Goal: Navigation & Orientation: Understand site structure

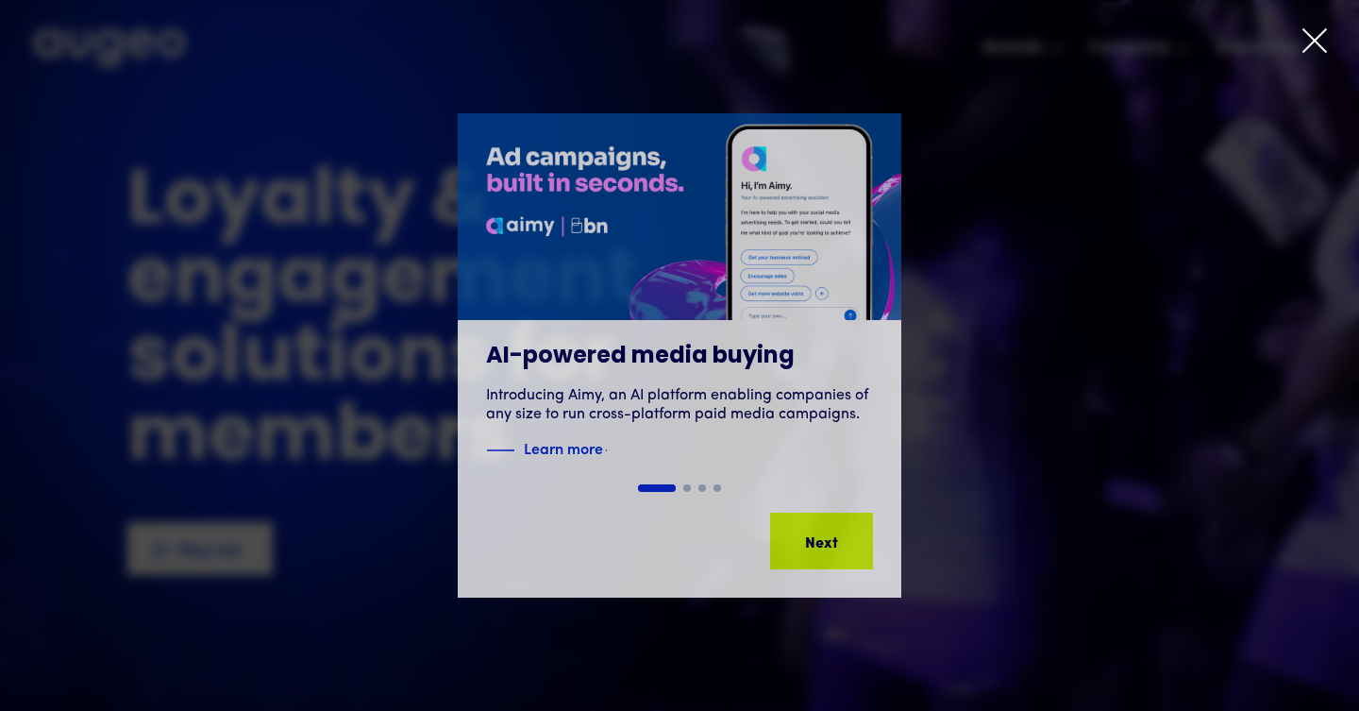
click at [1314, 34] on icon at bounding box center [1315, 40] width 28 height 28
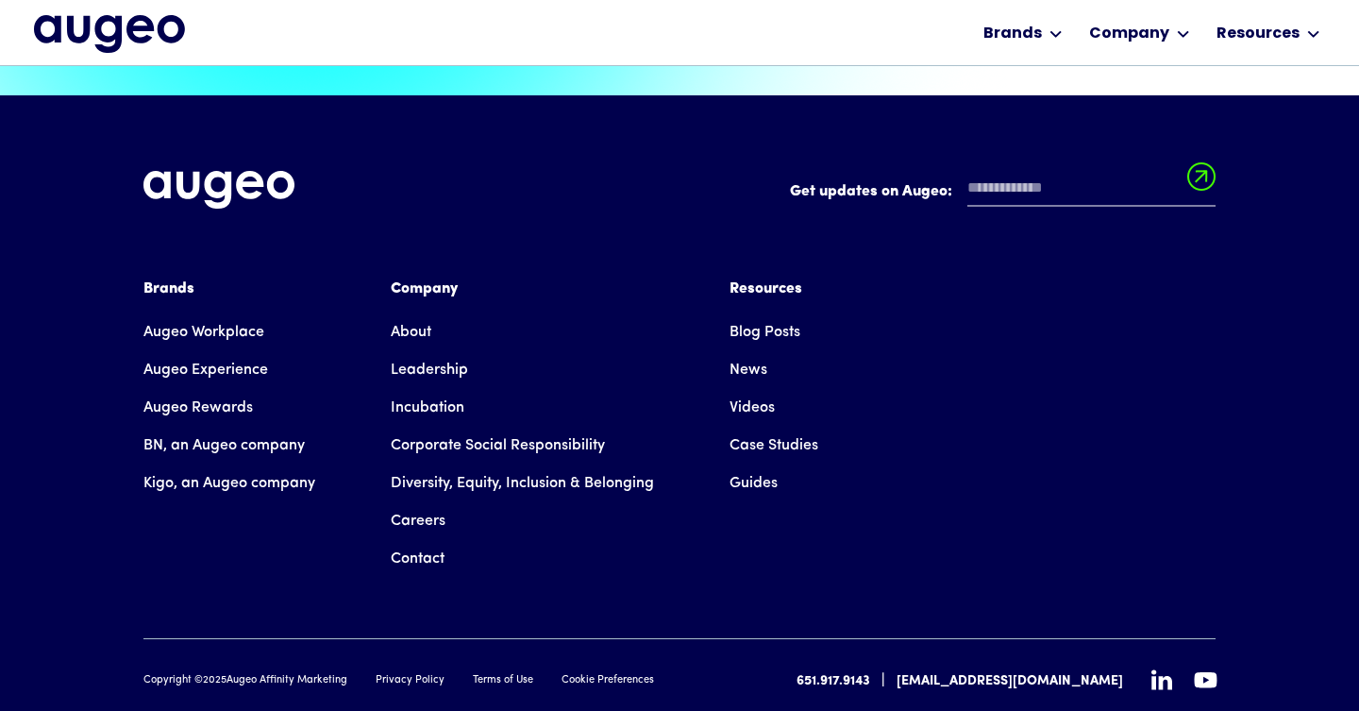
scroll to position [4271, 0]
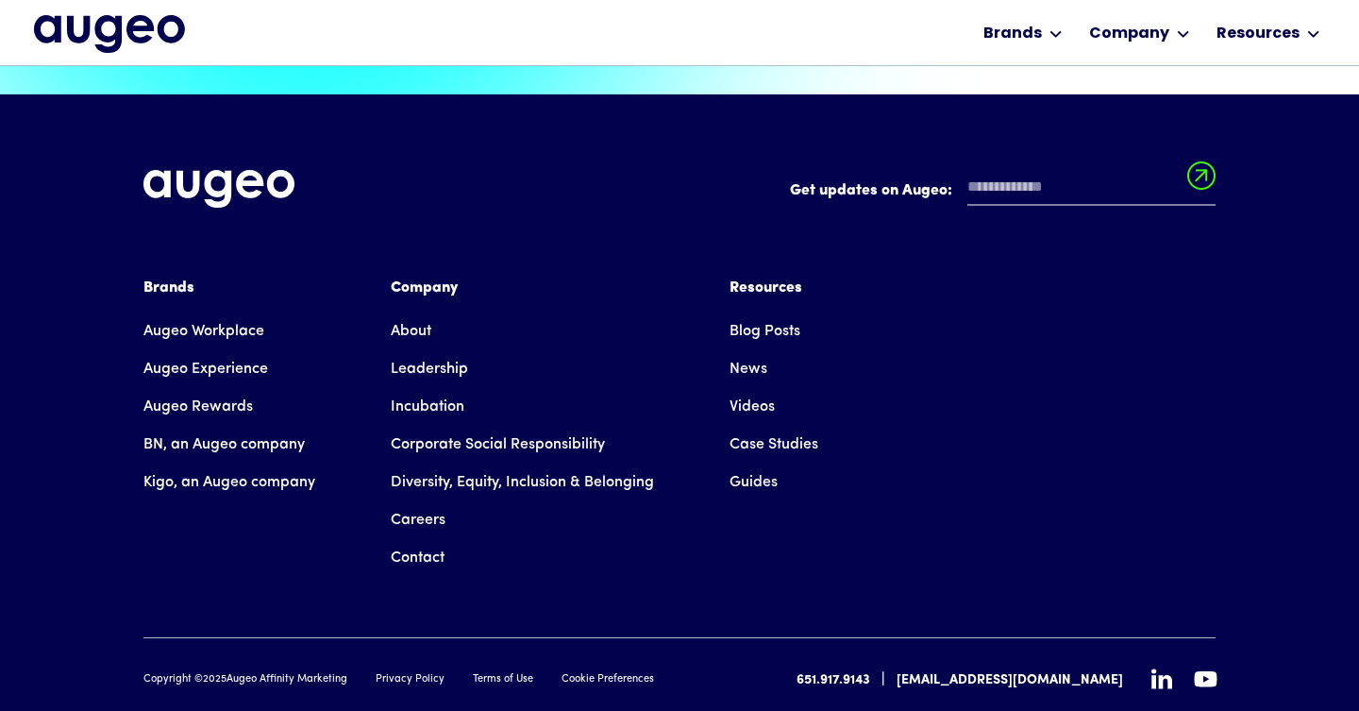
click at [287, 426] on link "BN, an Augeo company" at bounding box center [223, 445] width 161 height 38
click at [244, 464] on link "Kigo, an Augeo company" at bounding box center [229, 483] width 172 height 38
click at [218, 312] on link "Augeo Workplace" at bounding box center [203, 331] width 121 height 38
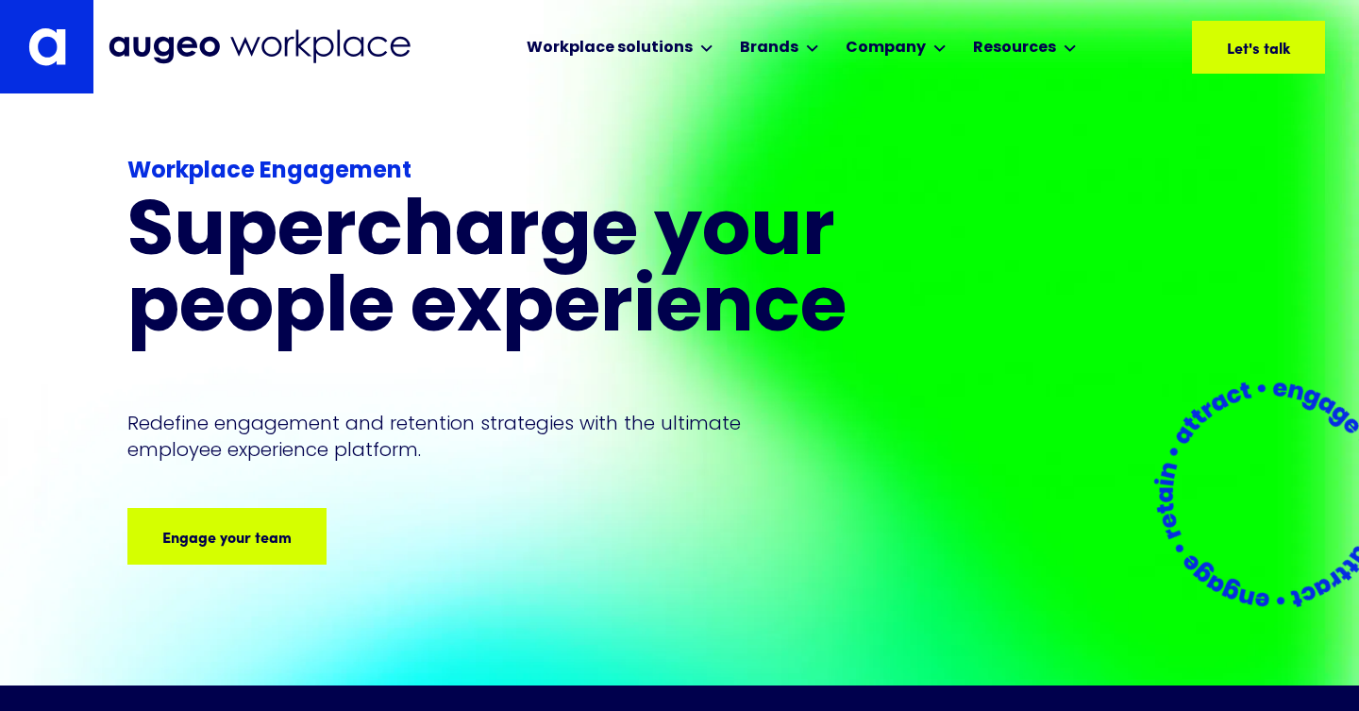
click at [479, 311] on h1 "Supercharge your people experience" at bounding box center [535, 272] width 816 height 153
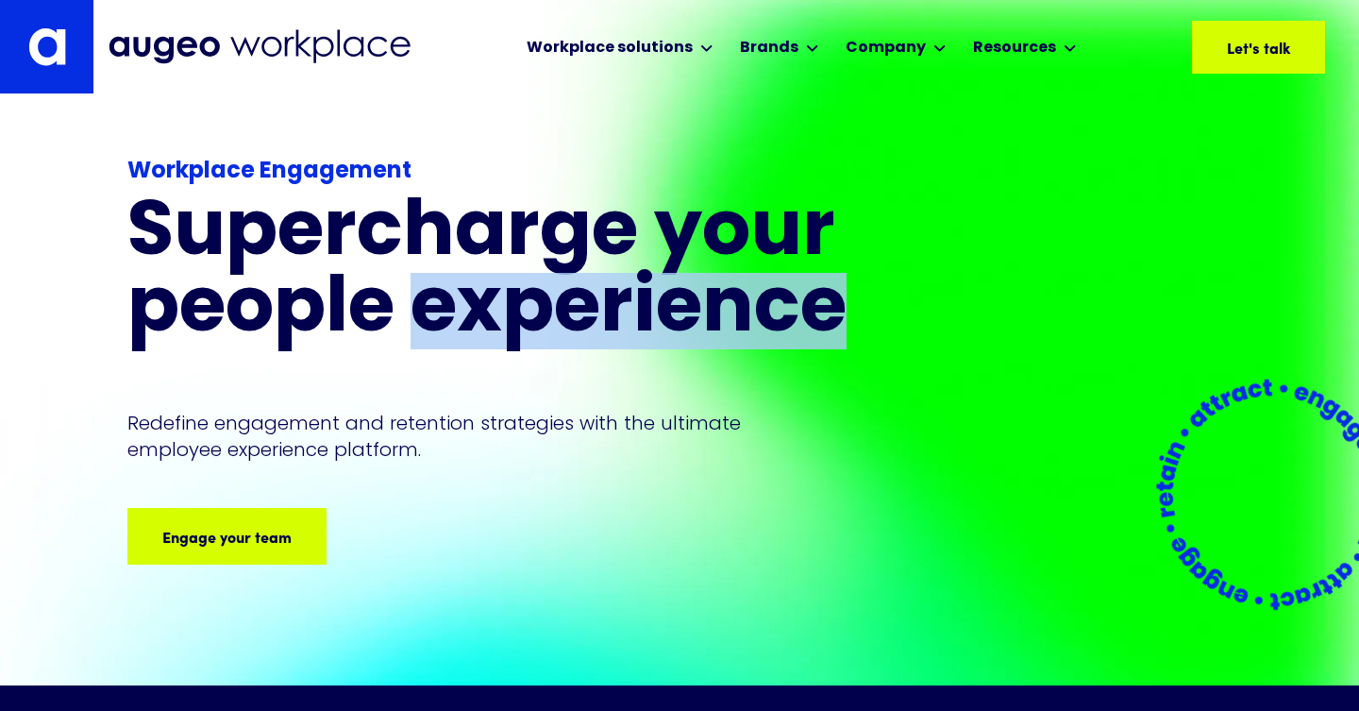
click at [479, 311] on h1 "Supercharge your people experience" at bounding box center [535, 272] width 816 height 153
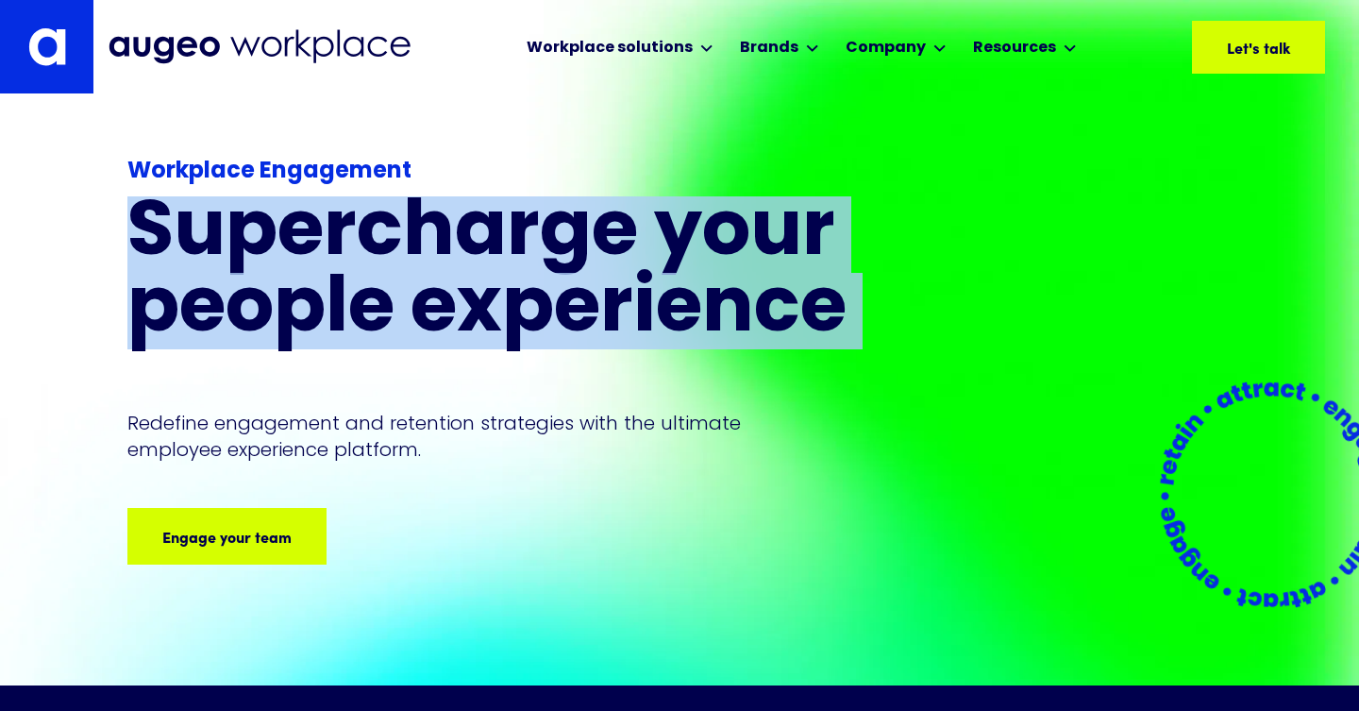
click at [450, 285] on h1 "Supercharge your people experience" at bounding box center [535, 272] width 816 height 153
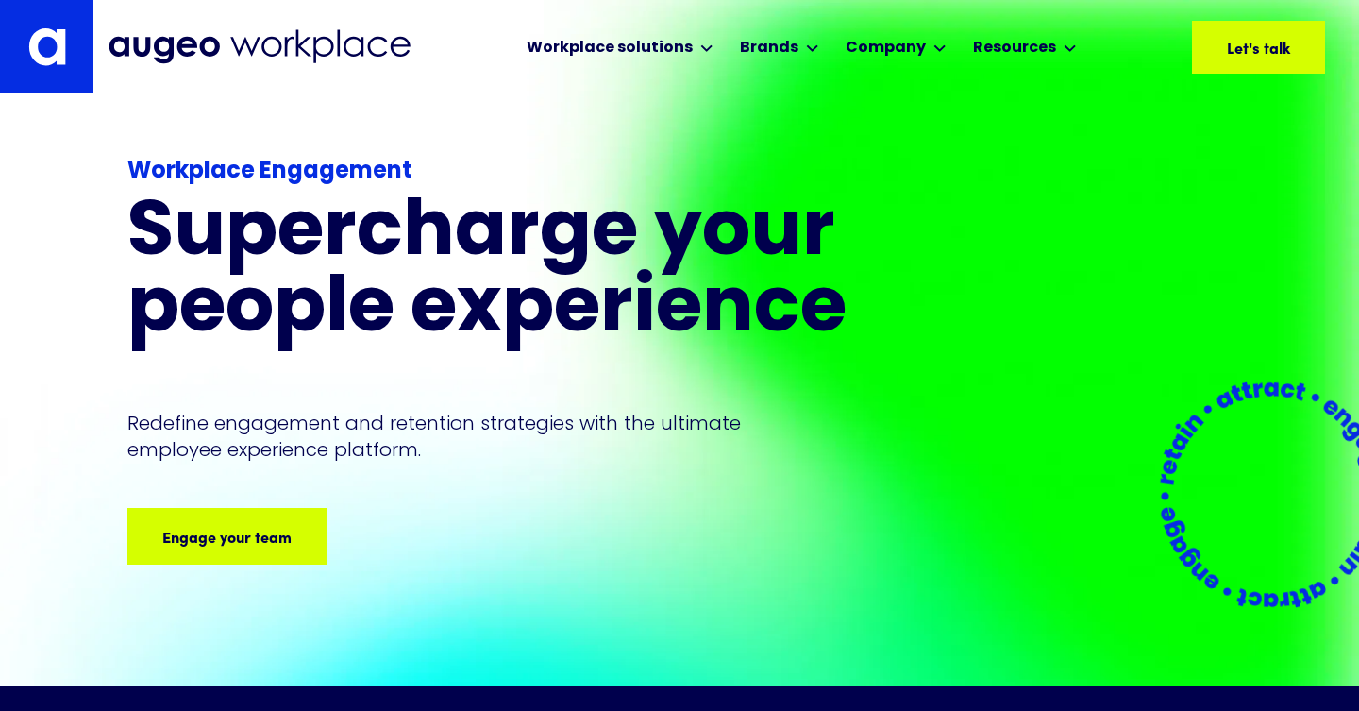
click at [450, 285] on h1 "Supercharge your people experience" at bounding box center [535, 272] width 816 height 153
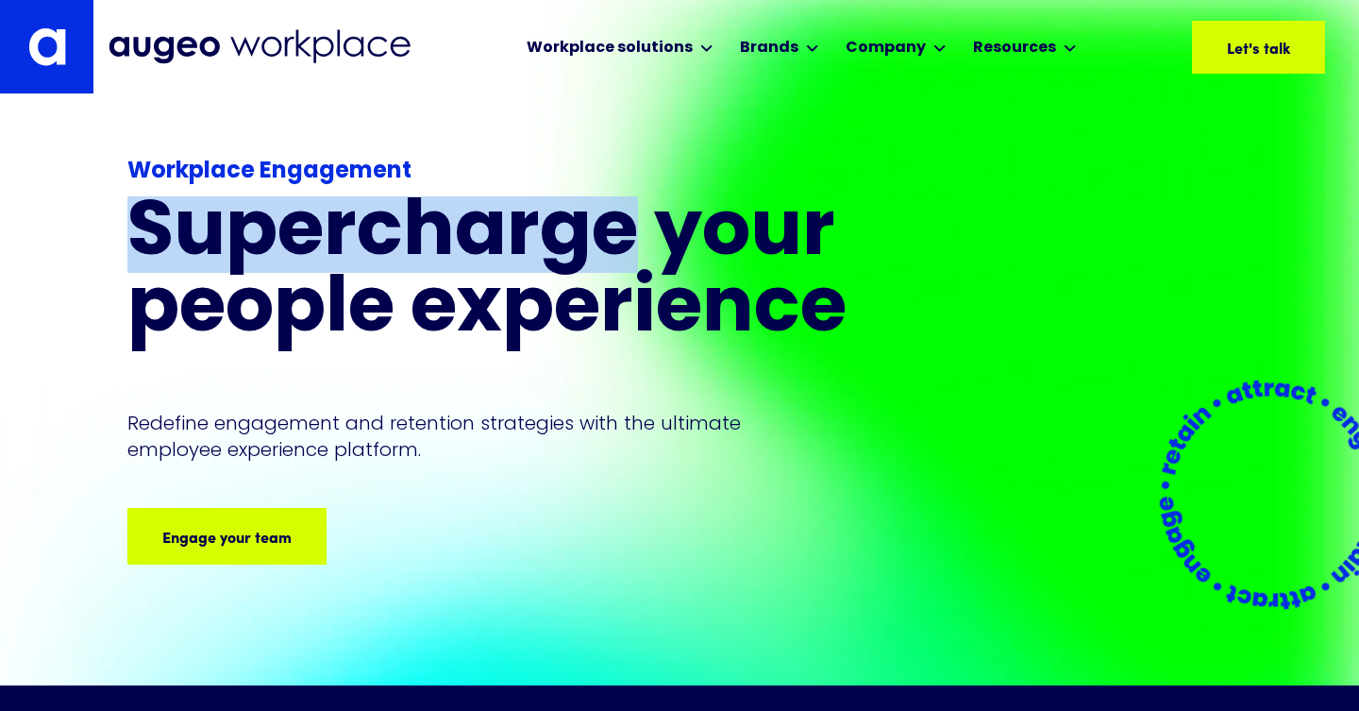
click at [450, 285] on h1 "Supercharge your people experience" at bounding box center [535, 272] width 816 height 153
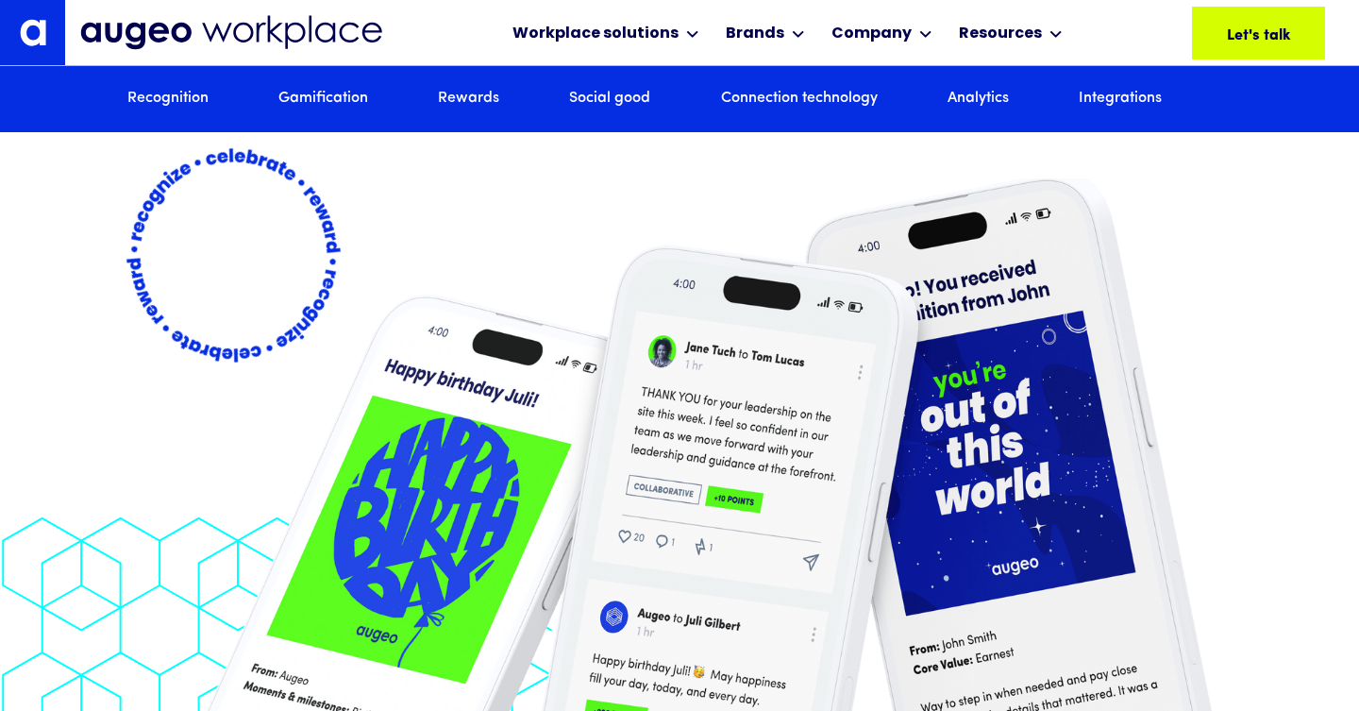
scroll to position [3683, 0]
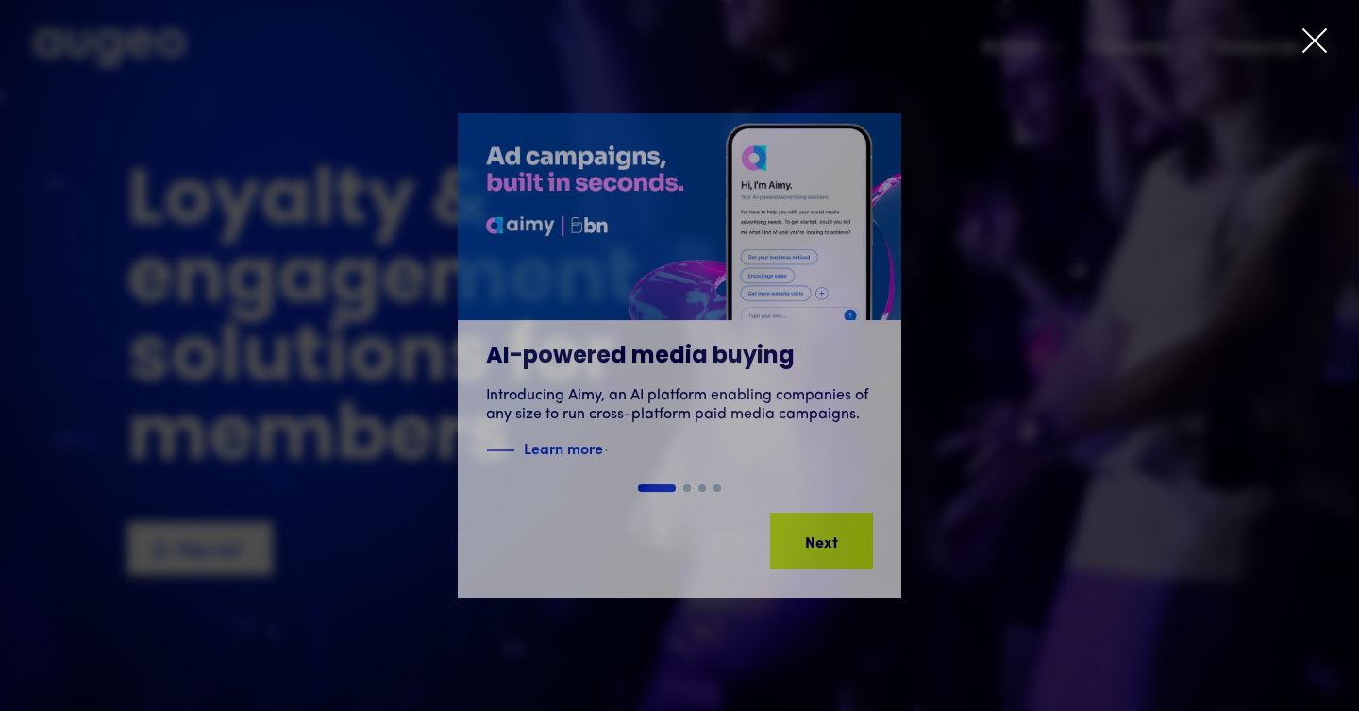
click at [1309, 27] on icon at bounding box center [1315, 40] width 28 height 28
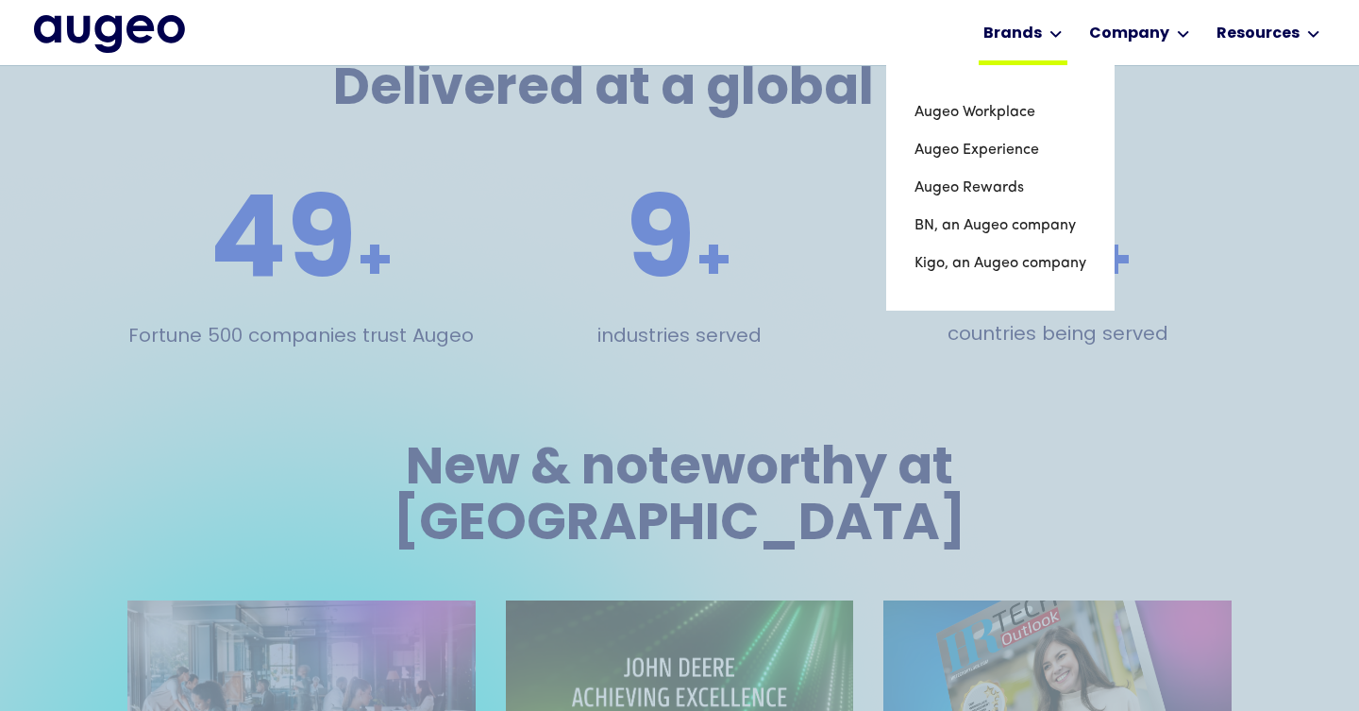
scroll to position [3276, 0]
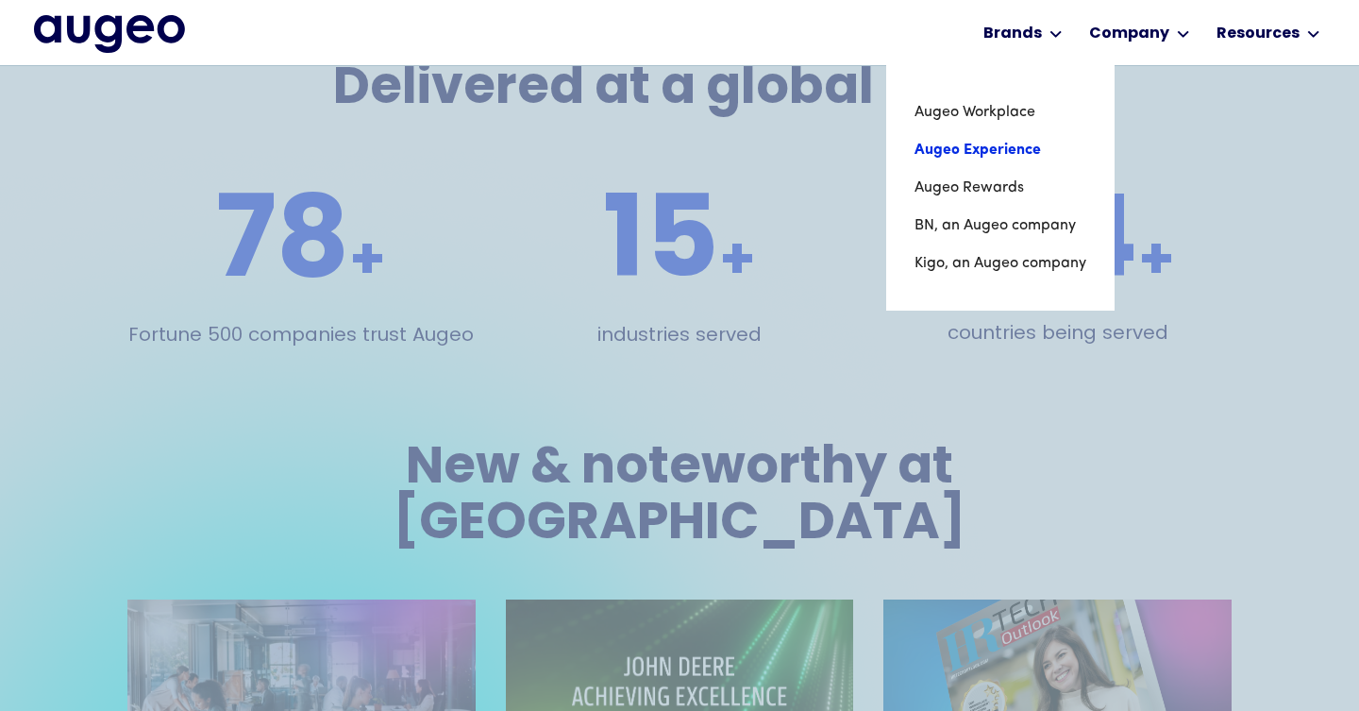
click at [966, 150] on link "Augeo Experience" at bounding box center [1001, 150] width 172 height 38
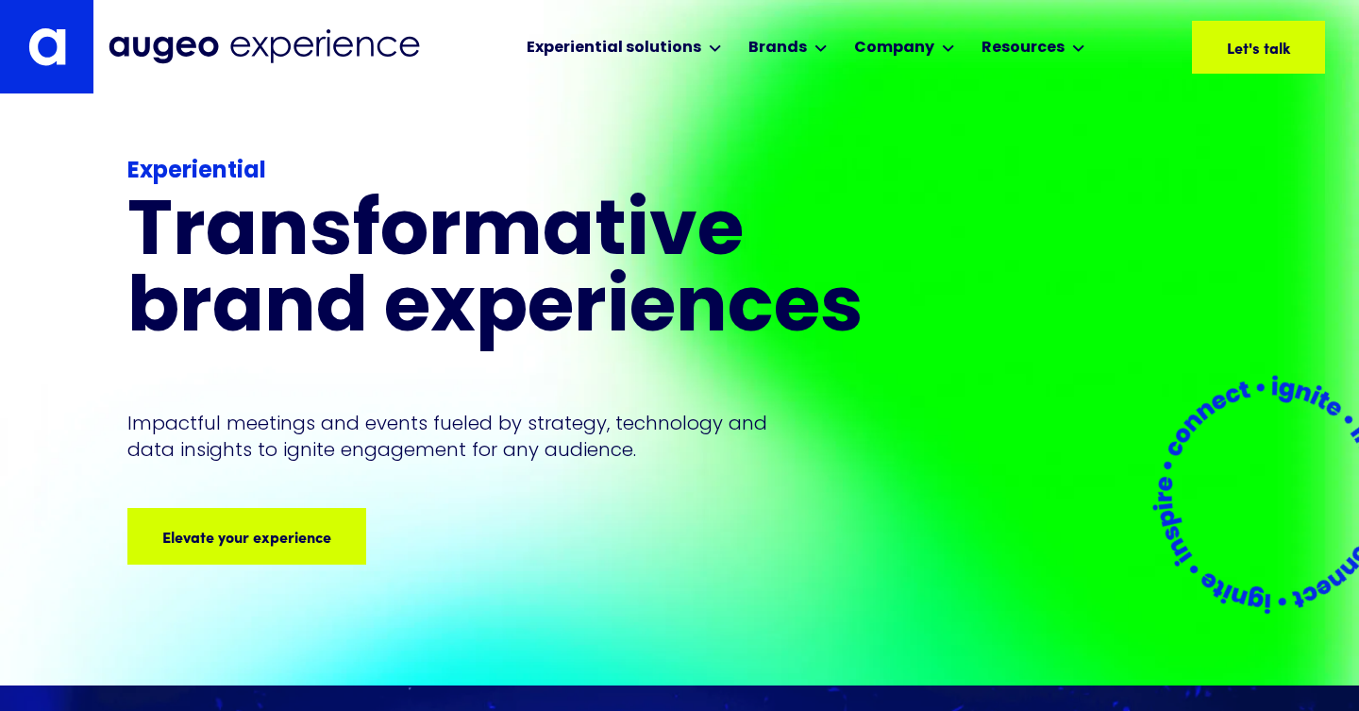
click at [555, 237] on h1 "Transformative brand experiences" at bounding box center [535, 272] width 816 height 153
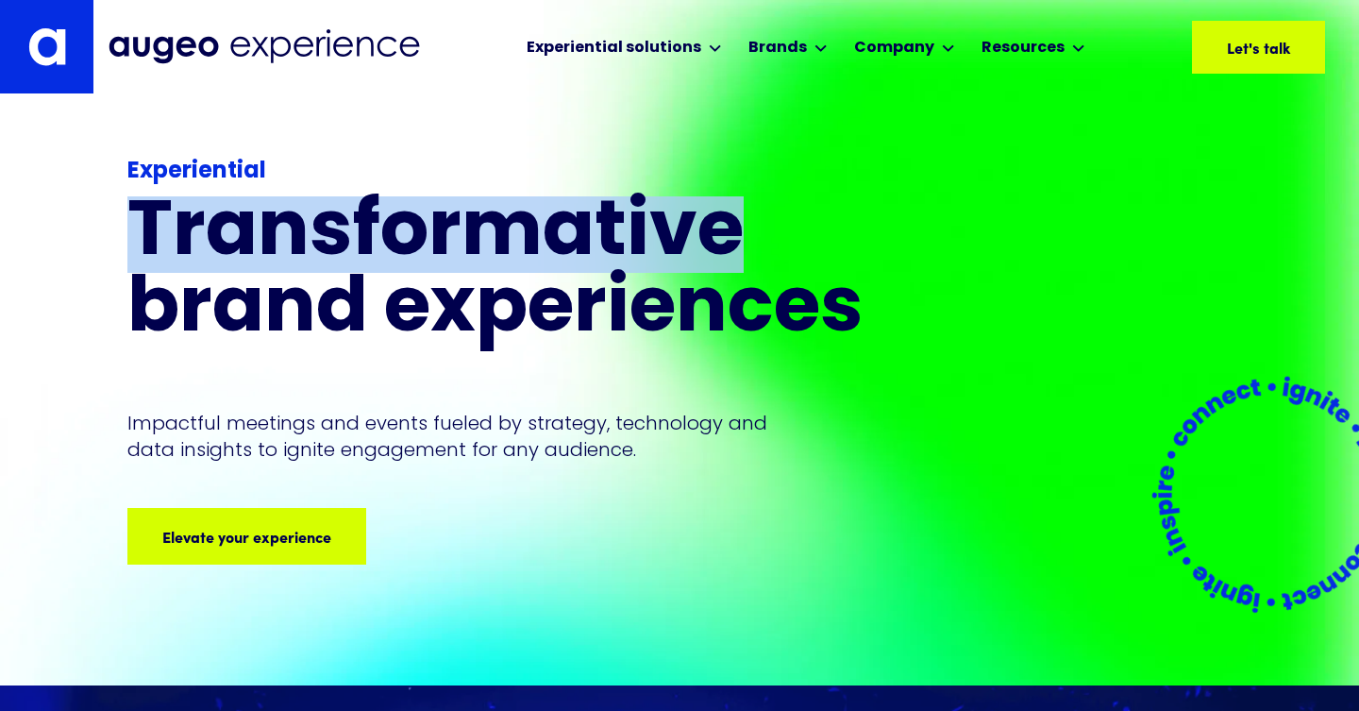
click at [555, 237] on h1 "Transformative brand experiences" at bounding box center [535, 272] width 816 height 153
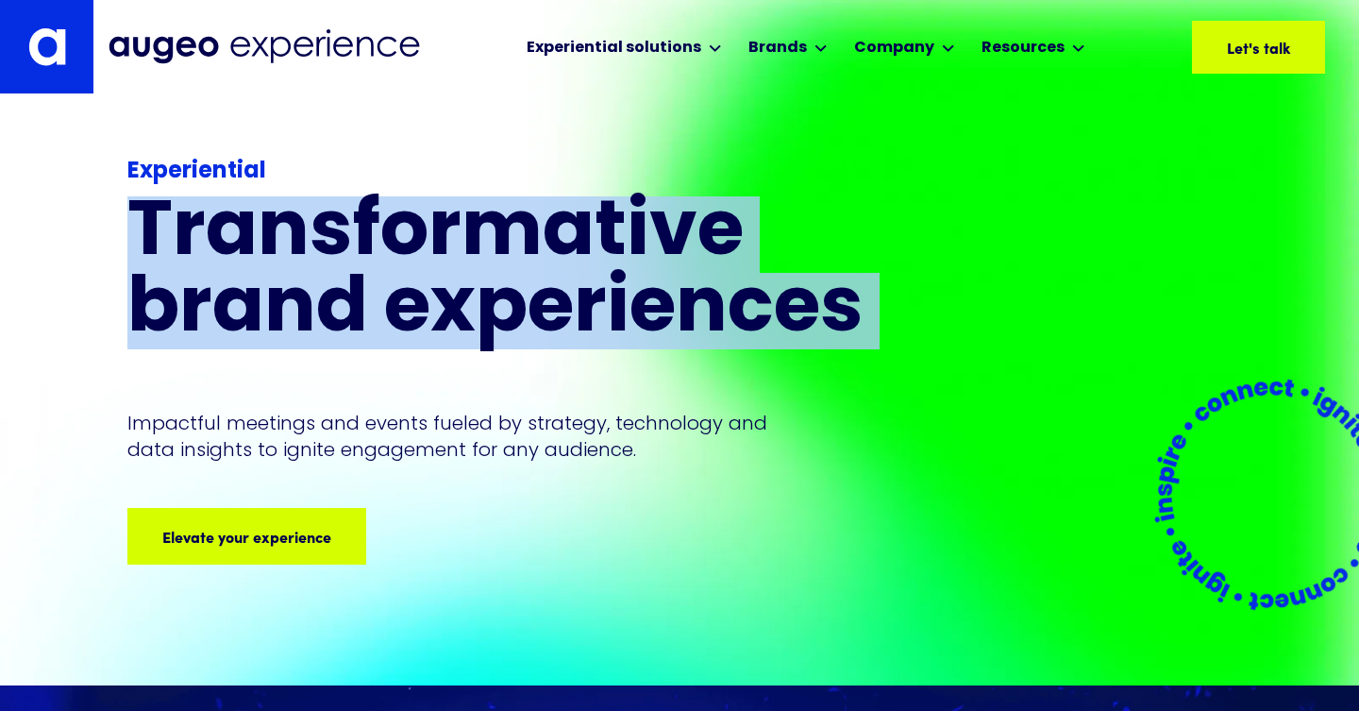
click at [555, 237] on h1 "Transformative brand experiences" at bounding box center [535, 272] width 816 height 153
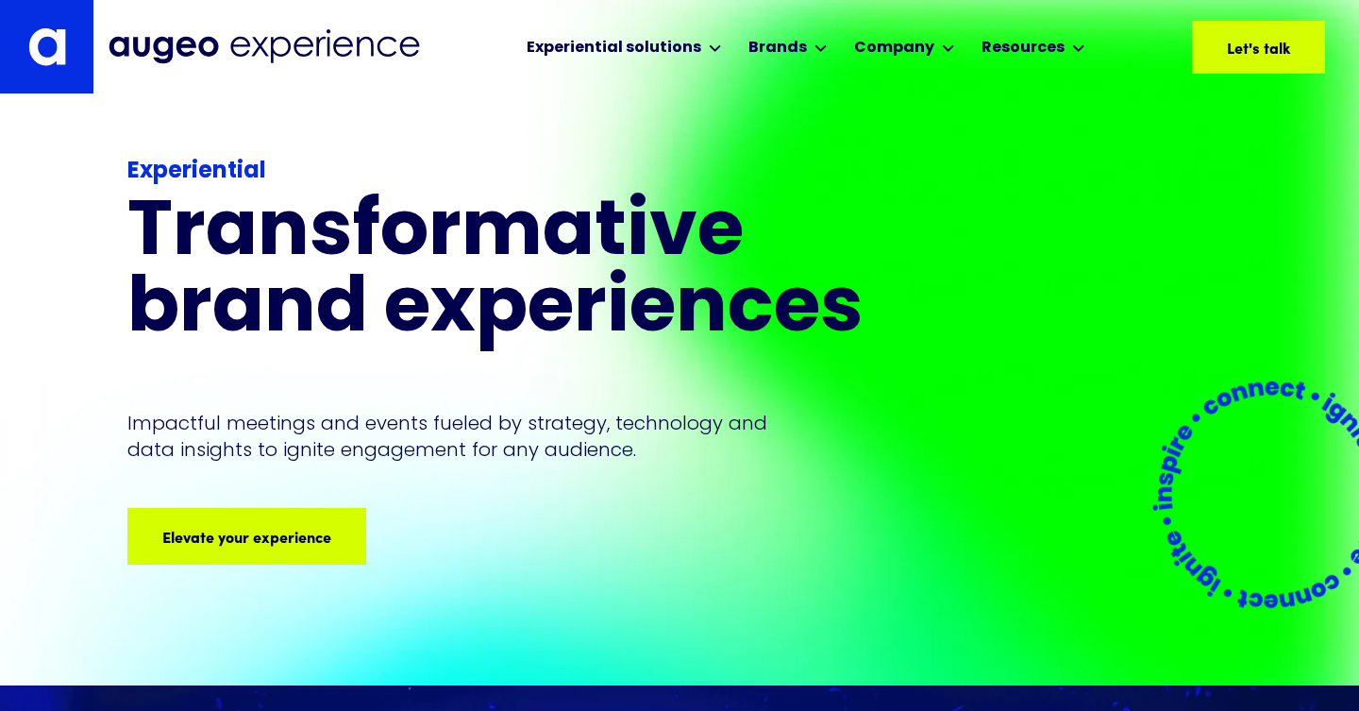
click at [555, 237] on h1 "Transformative brand experiences" at bounding box center [535, 272] width 816 height 153
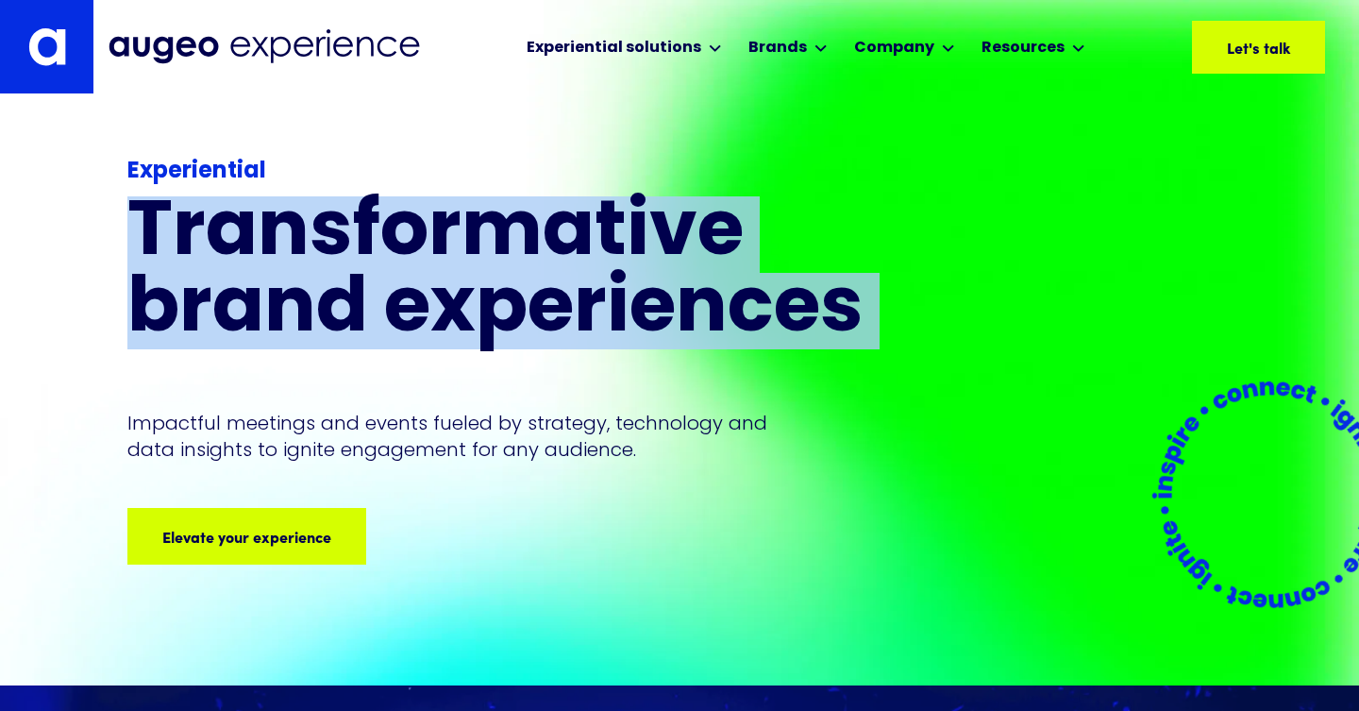
click at [555, 237] on h1 "Transformative brand experiences" at bounding box center [535, 272] width 816 height 153
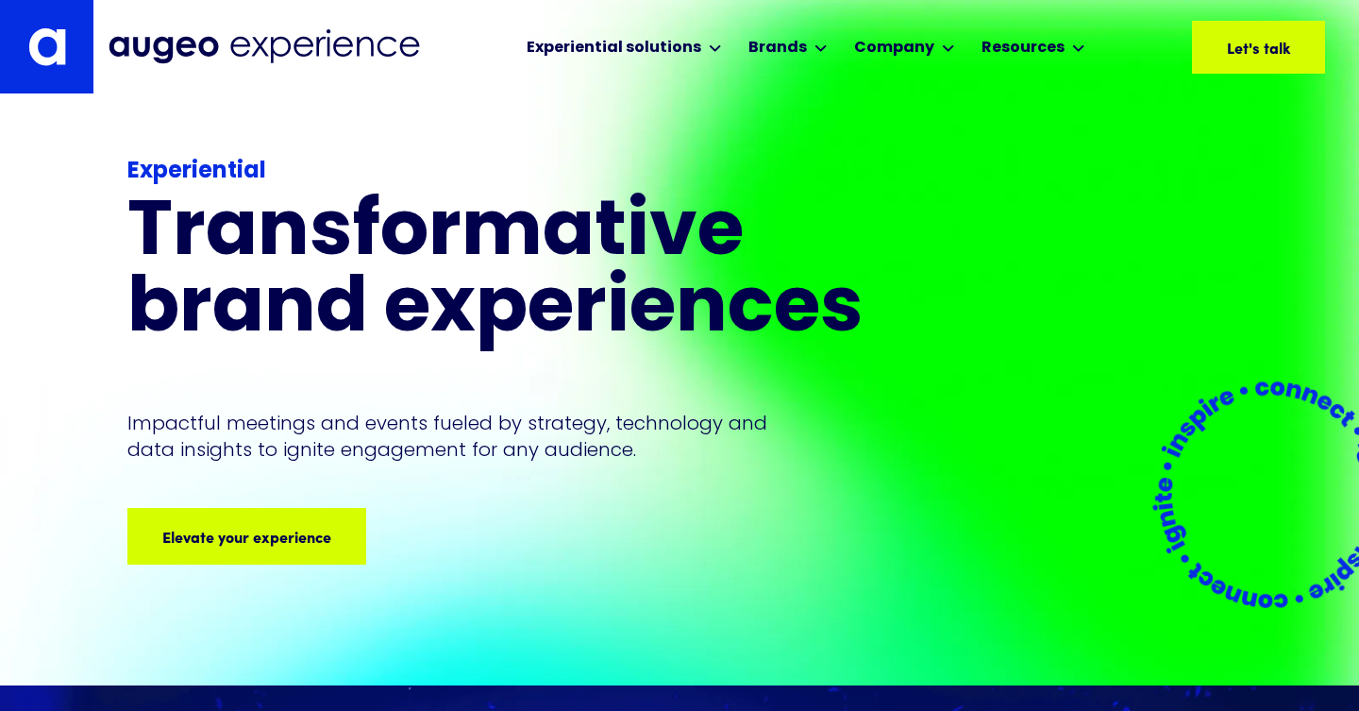
click at [555, 237] on h1 "Transformative brand experiences" at bounding box center [535, 272] width 816 height 153
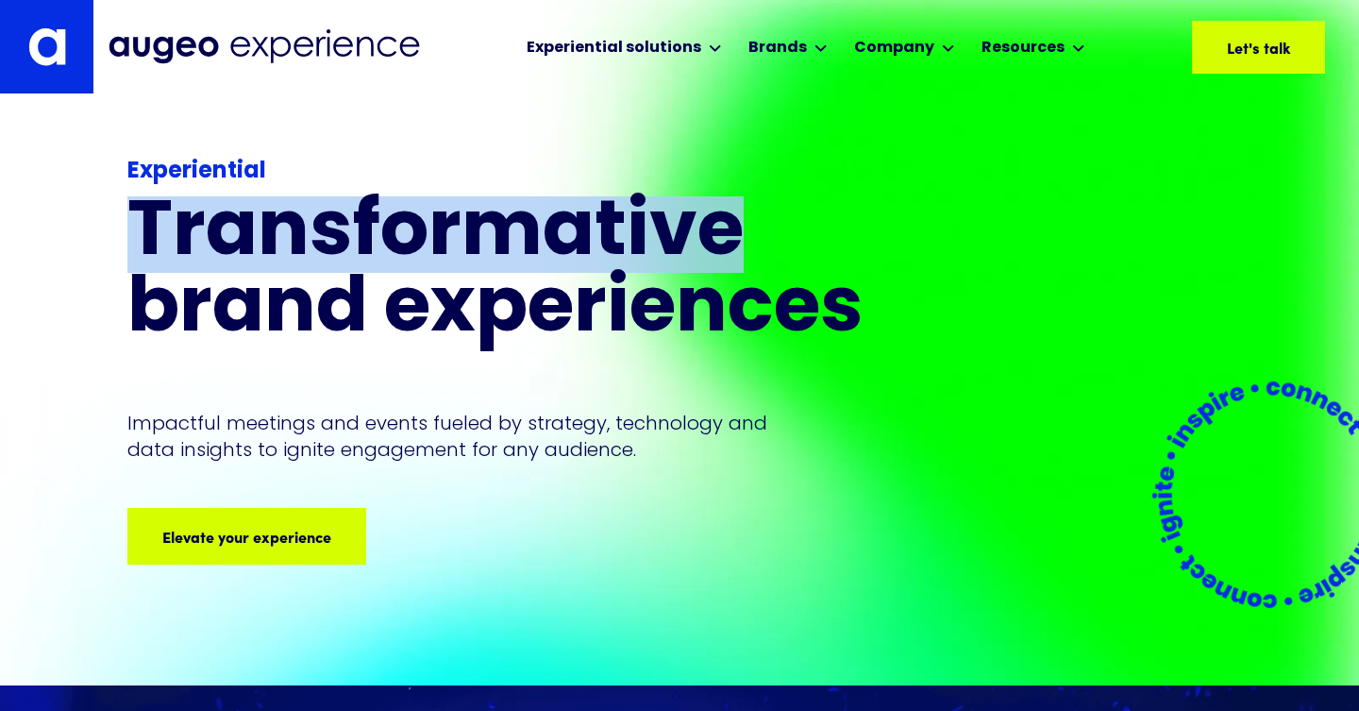
click at [555, 237] on h1 "Transformative brand experiences" at bounding box center [535, 272] width 816 height 153
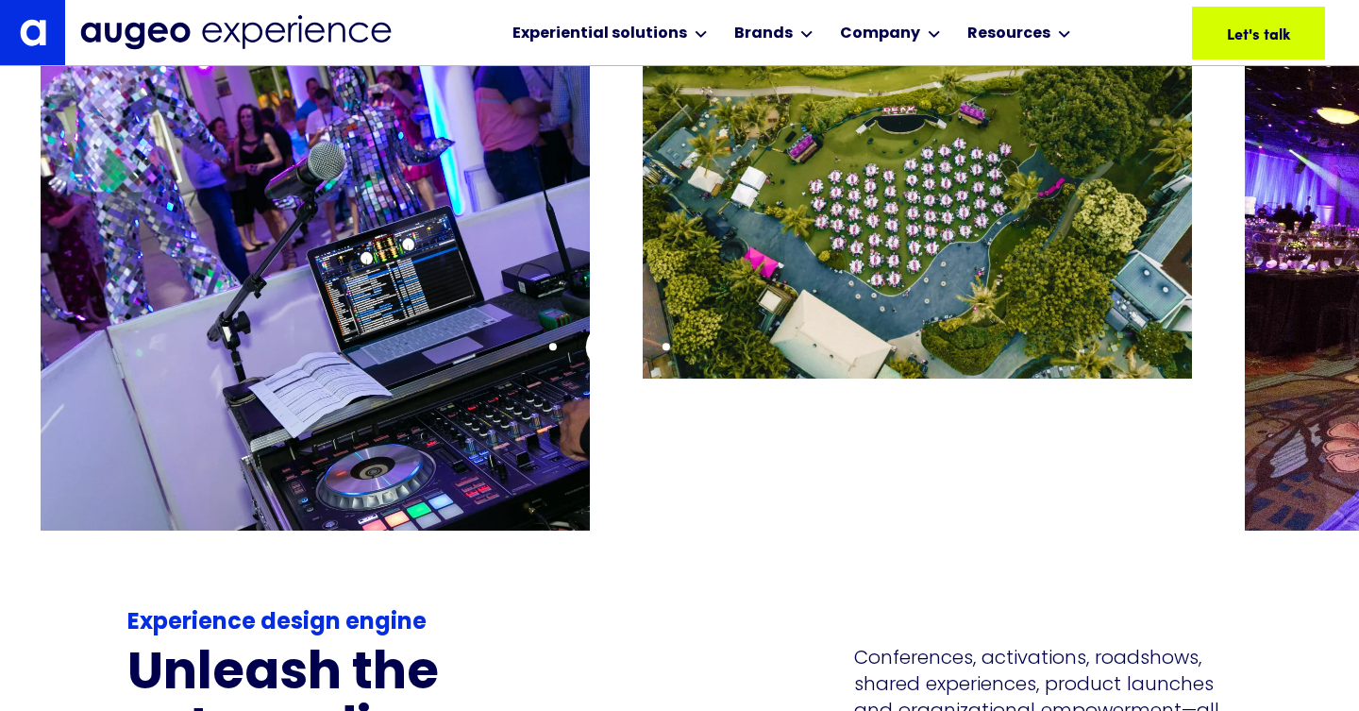
scroll to position [3756, 0]
click at [682, 384] on div at bounding box center [700, 213] width 1319 height 544
click at [632, 443] on div at bounding box center [700, 213] width 1319 height 544
click at [755, 377] on div at bounding box center [700, 213] width 1319 height 544
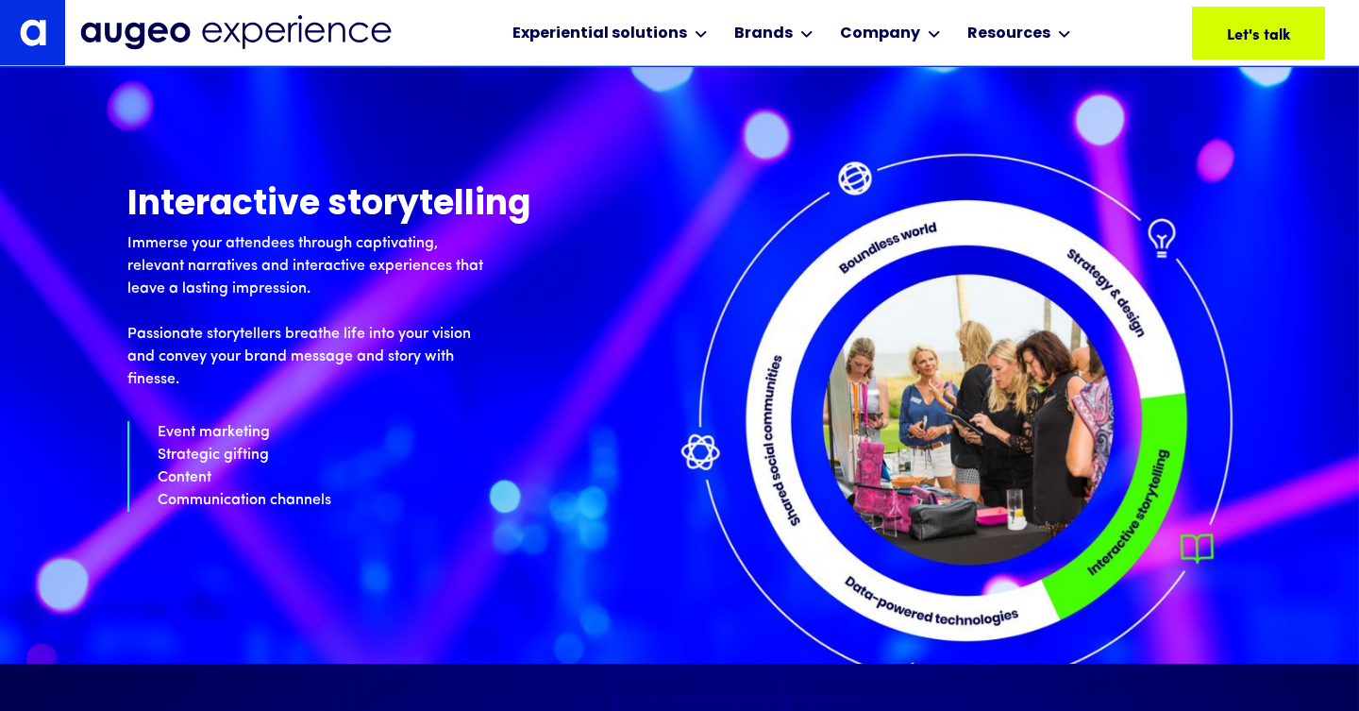
scroll to position [5367, 0]
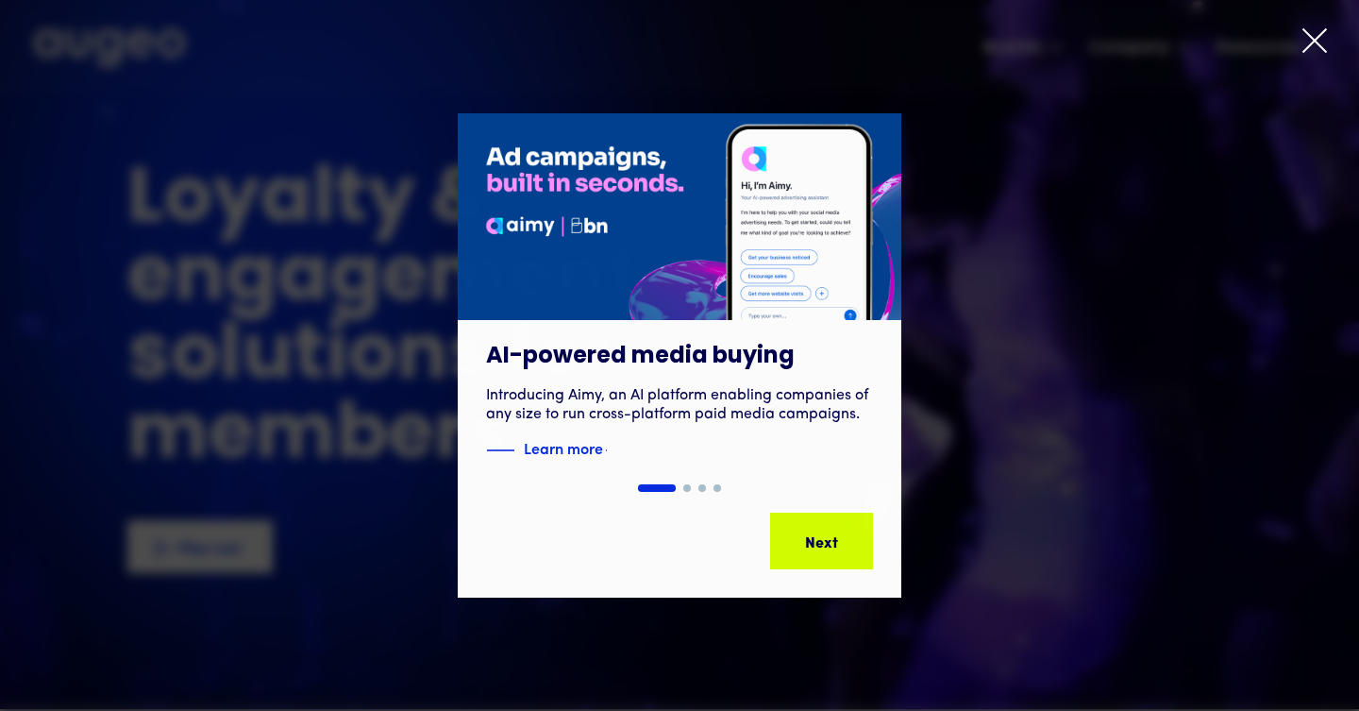
click at [1320, 39] on icon at bounding box center [1315, 40] width 28 height 28
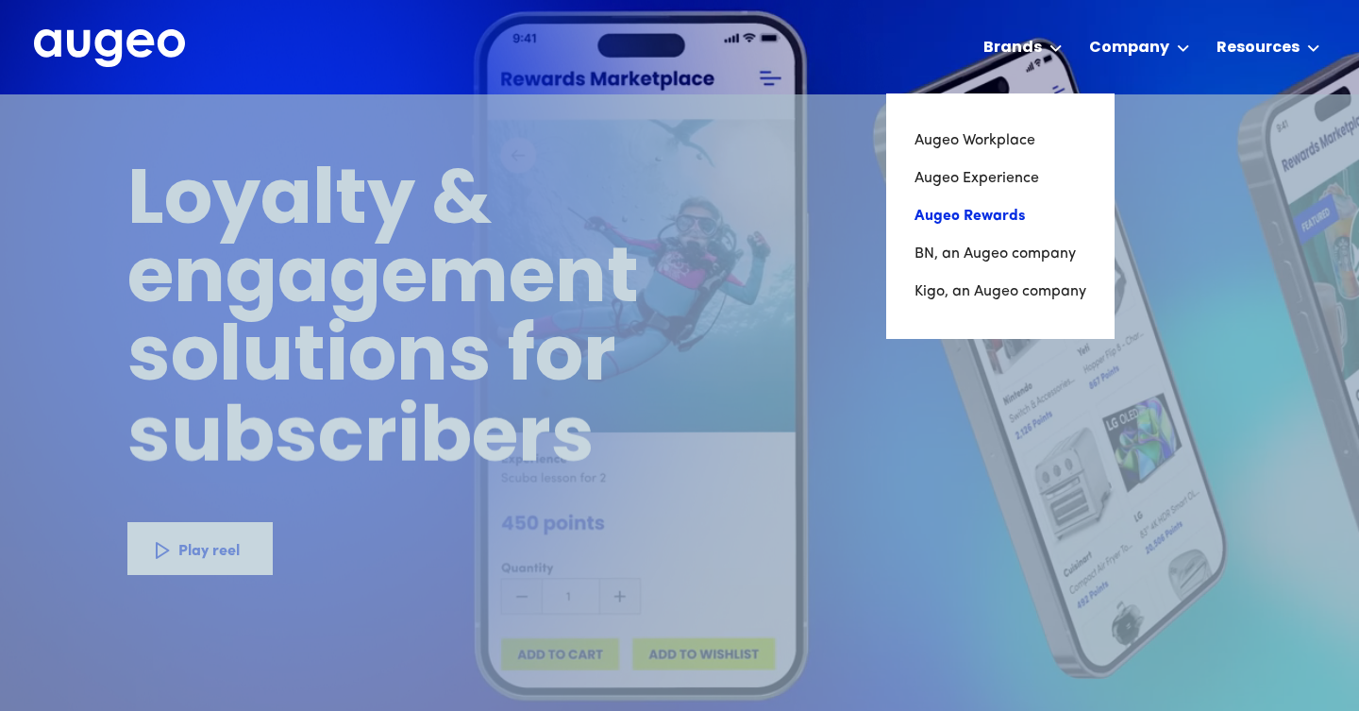
click at [989, 202] on link "Augeo Rewards" at bounding box center [1001, 216] width 172 height 38
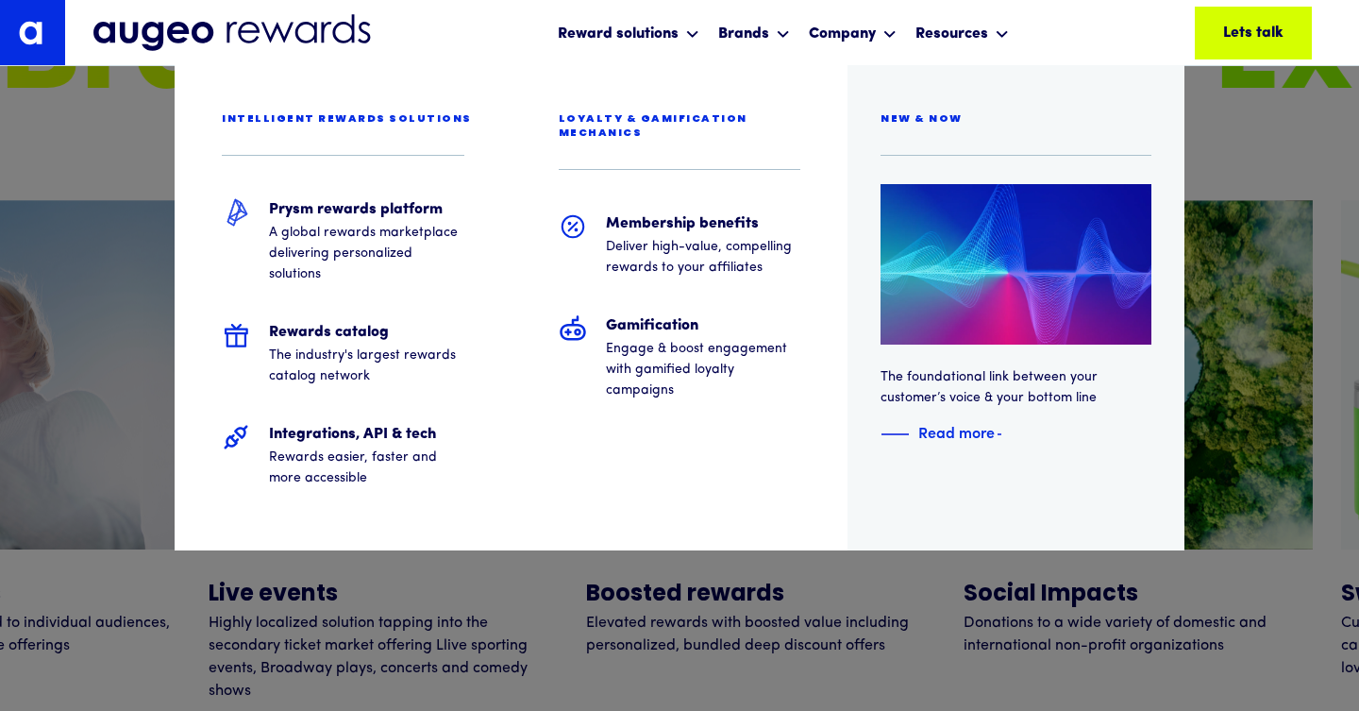
scroll to position [7655, 0]
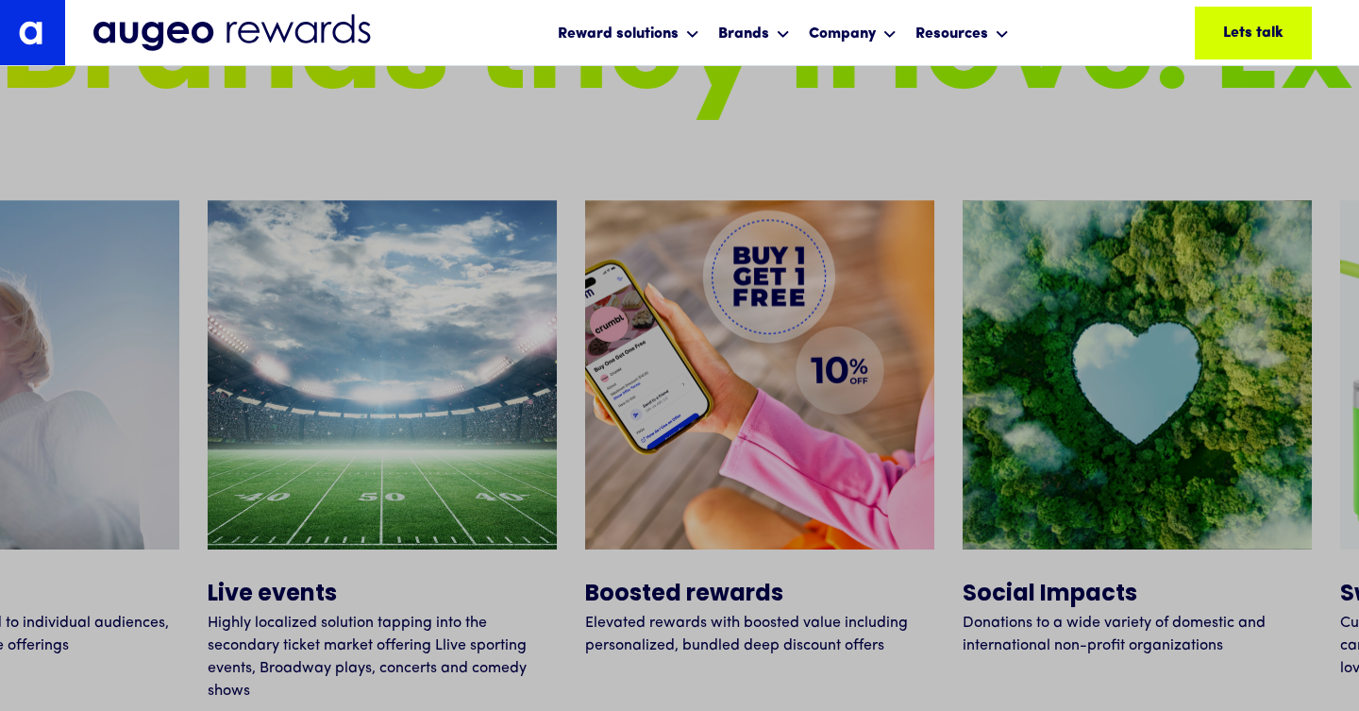
click at [203, 27] on img at bounding box center [232, 33] width 279 height 40
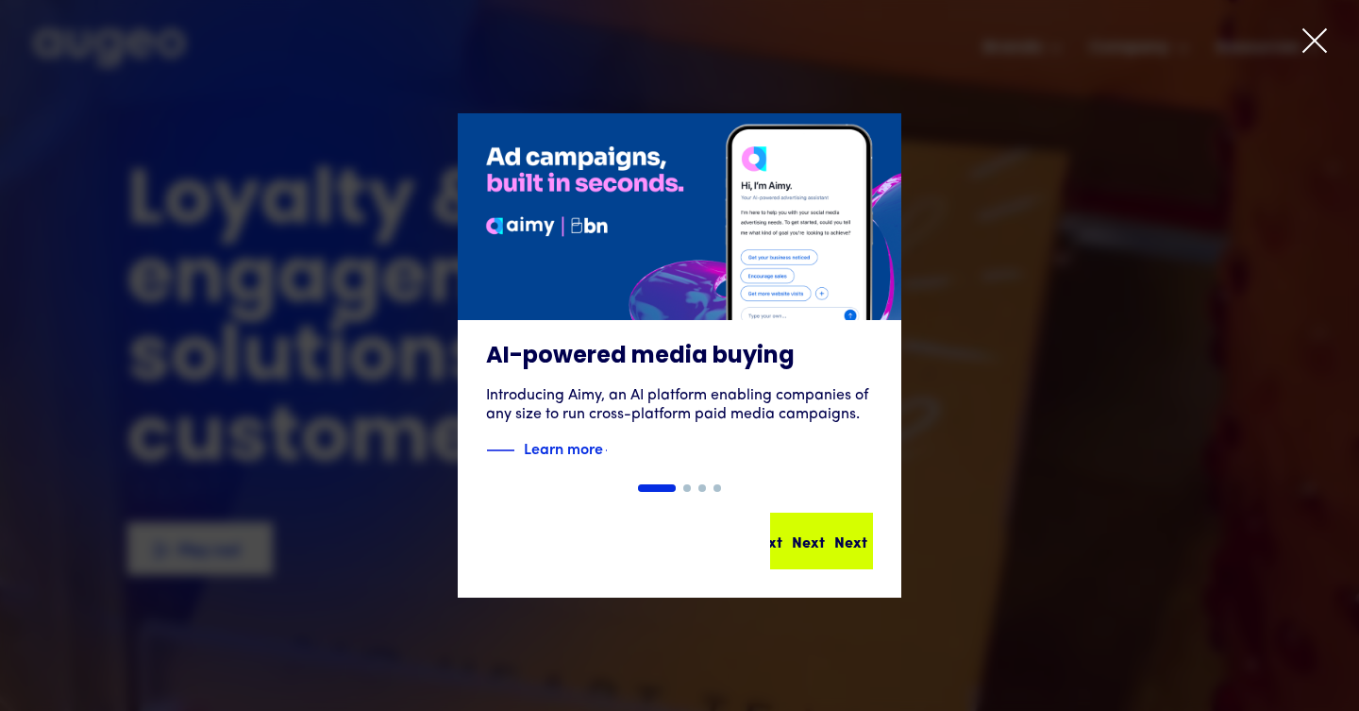
click at [846, 548] on div "Next" at bounding box center [851, 541] width 33 height 23
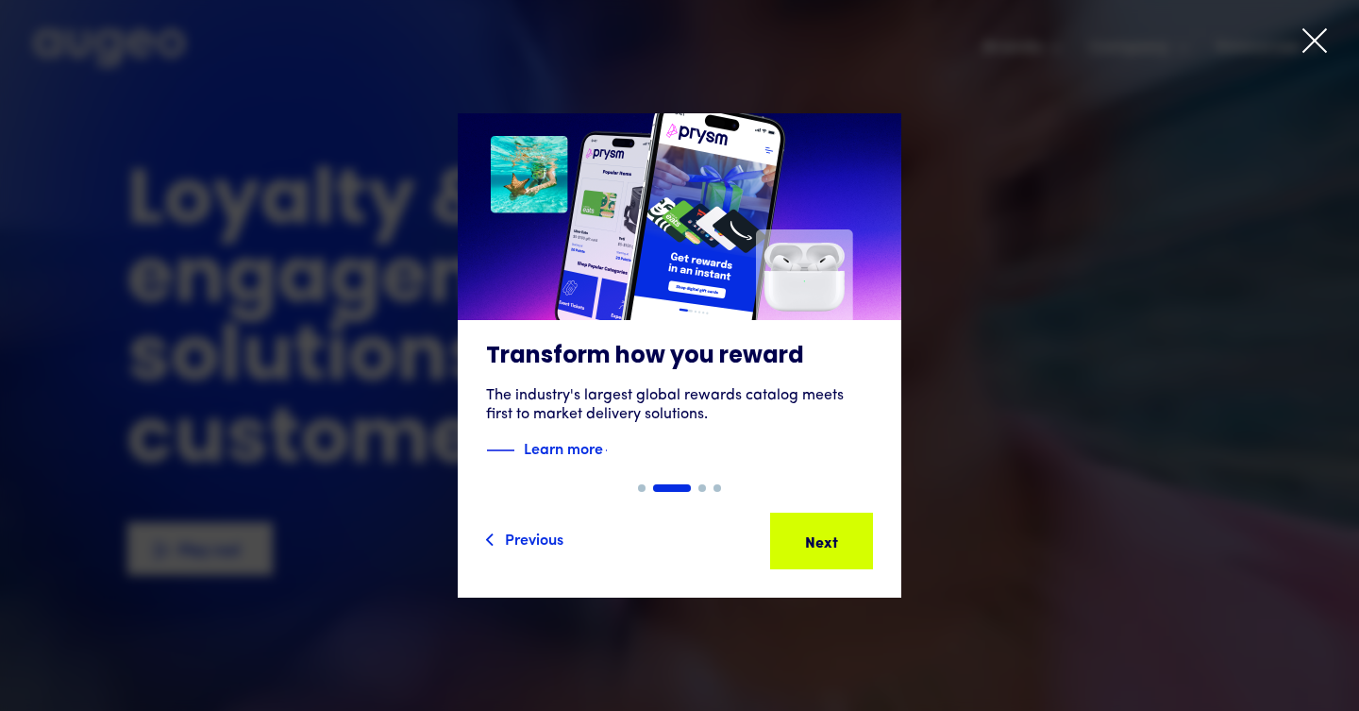
click at [876, 548] on div "Next" at bounding box center [892, 541] width 33 height 23
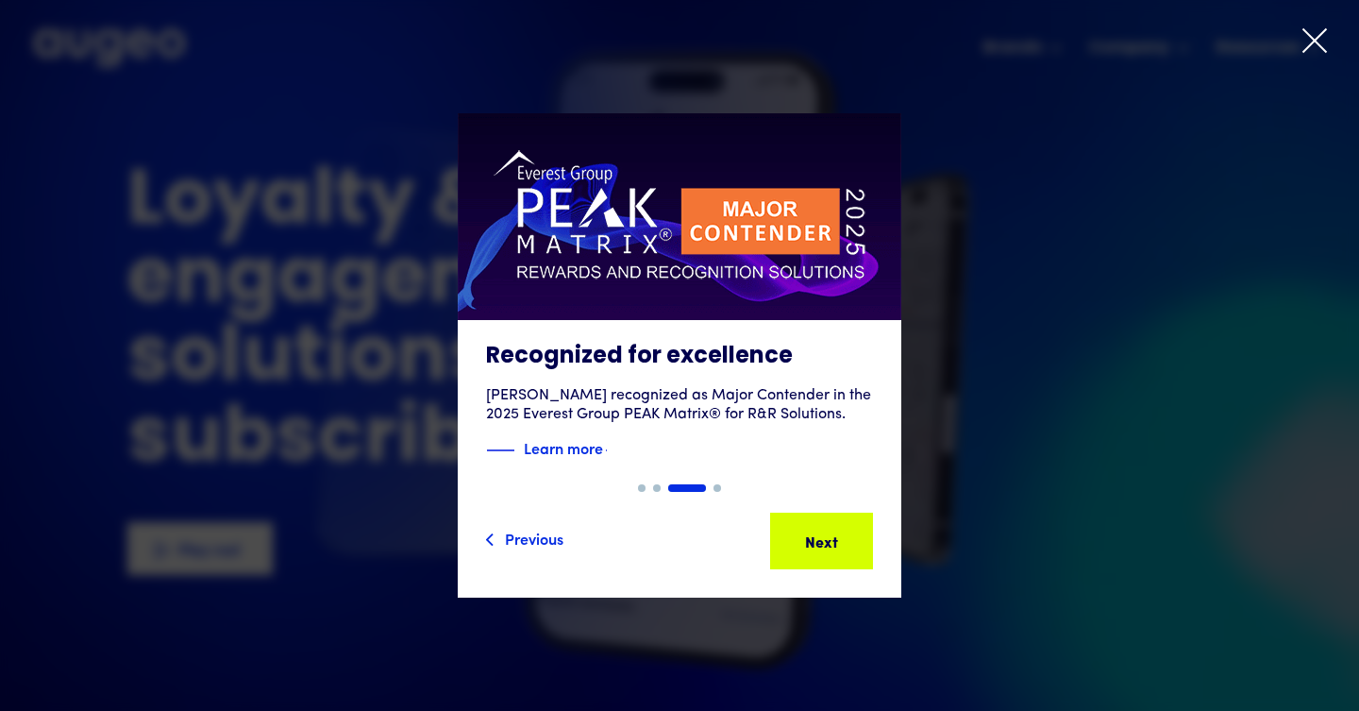
click at [877, 548] on div "Next" at bounding box center [893, 541] width 33 height 23
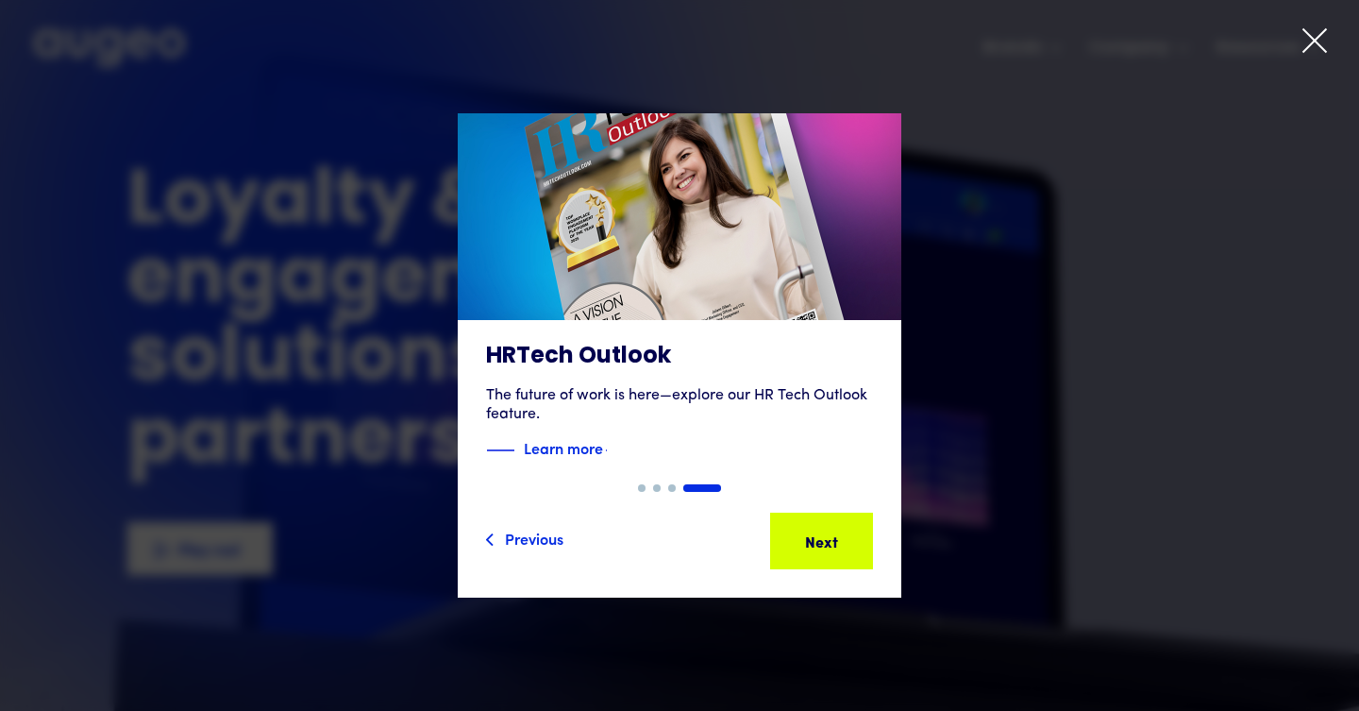
click at [846, 548] on div "Next" at bounding box center [851, 541] width 33 height 23
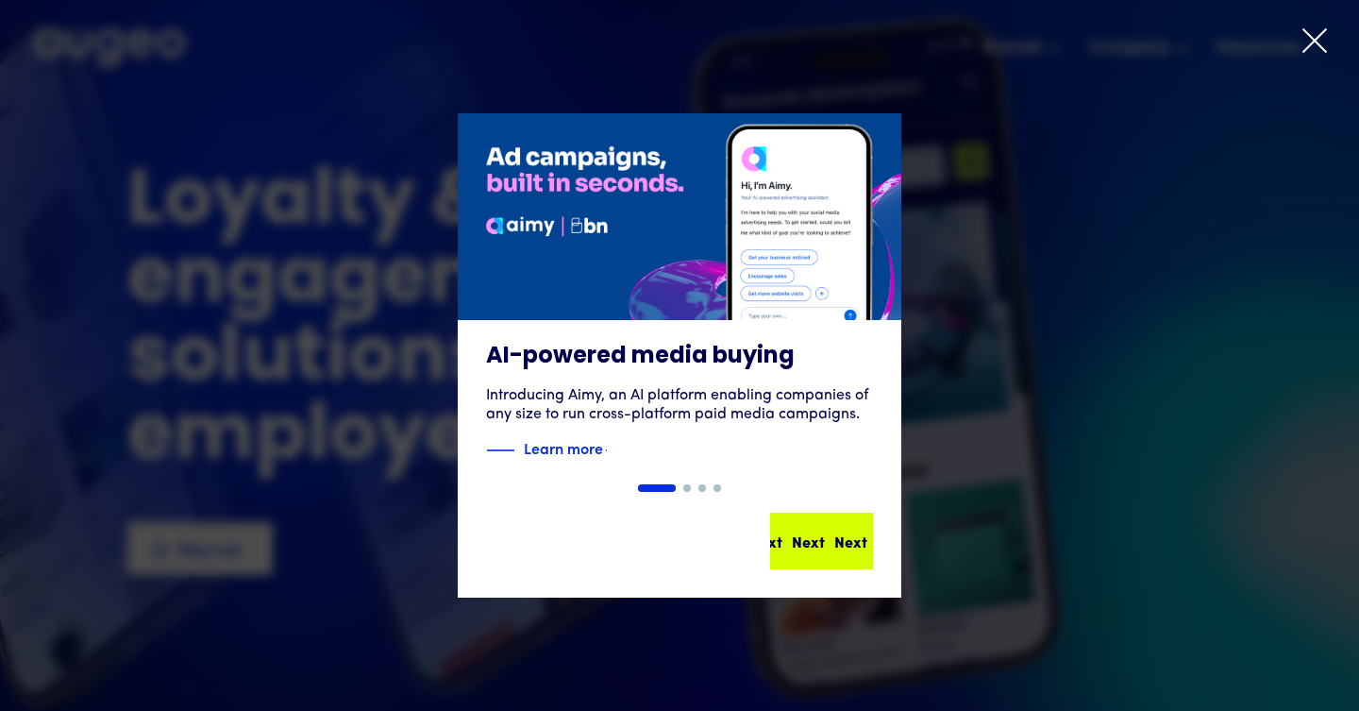
click at [877, 548] on div "Next" at bounding box center [893, 541] width 33 height 23
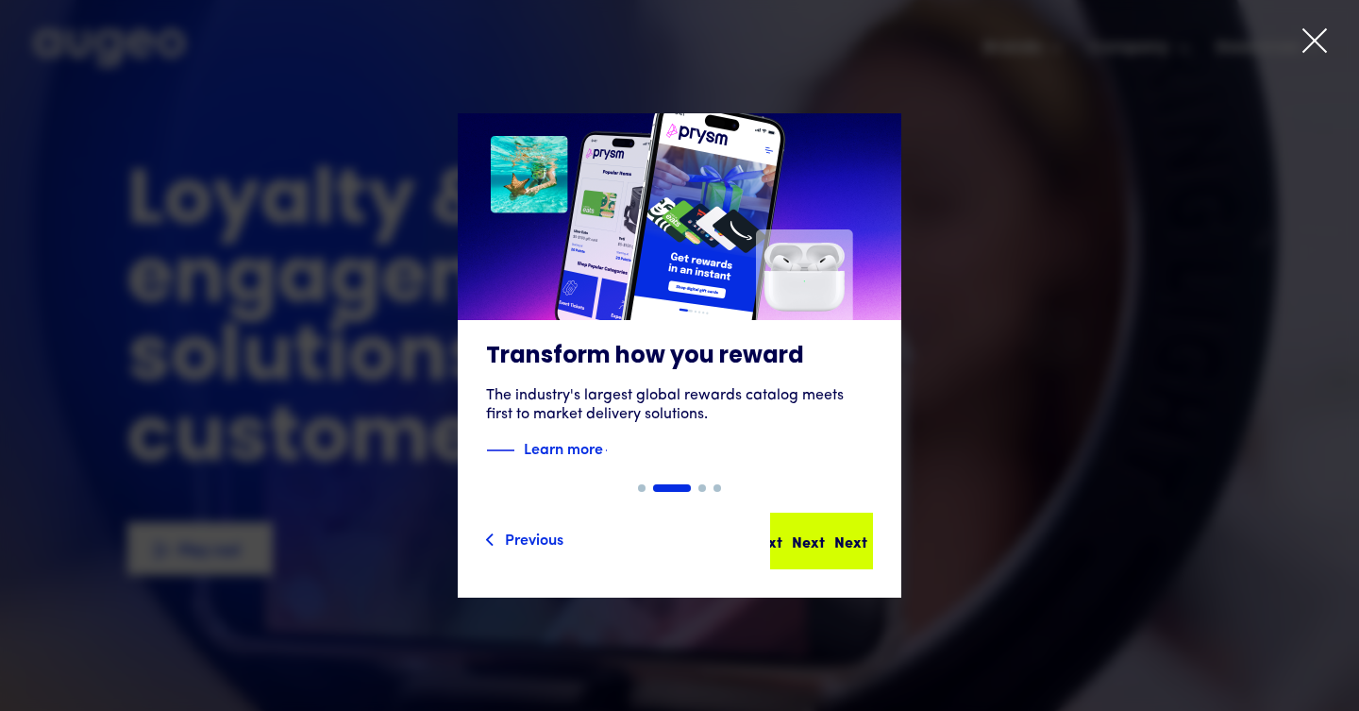
click at [846, 544] on div "Next" at bounding box center [851, 541] width 33 height 23
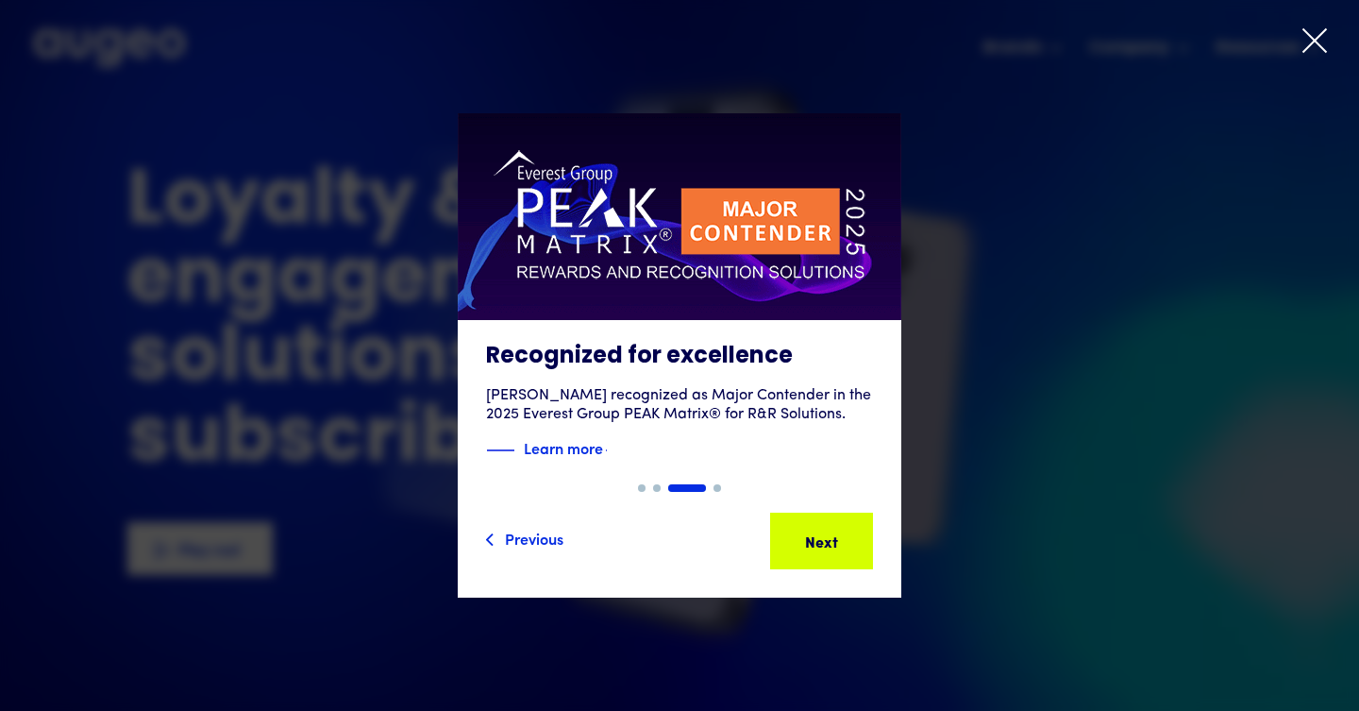
click at [1315, 59] on div at bounding box center [1315, 44] width 28 height 36
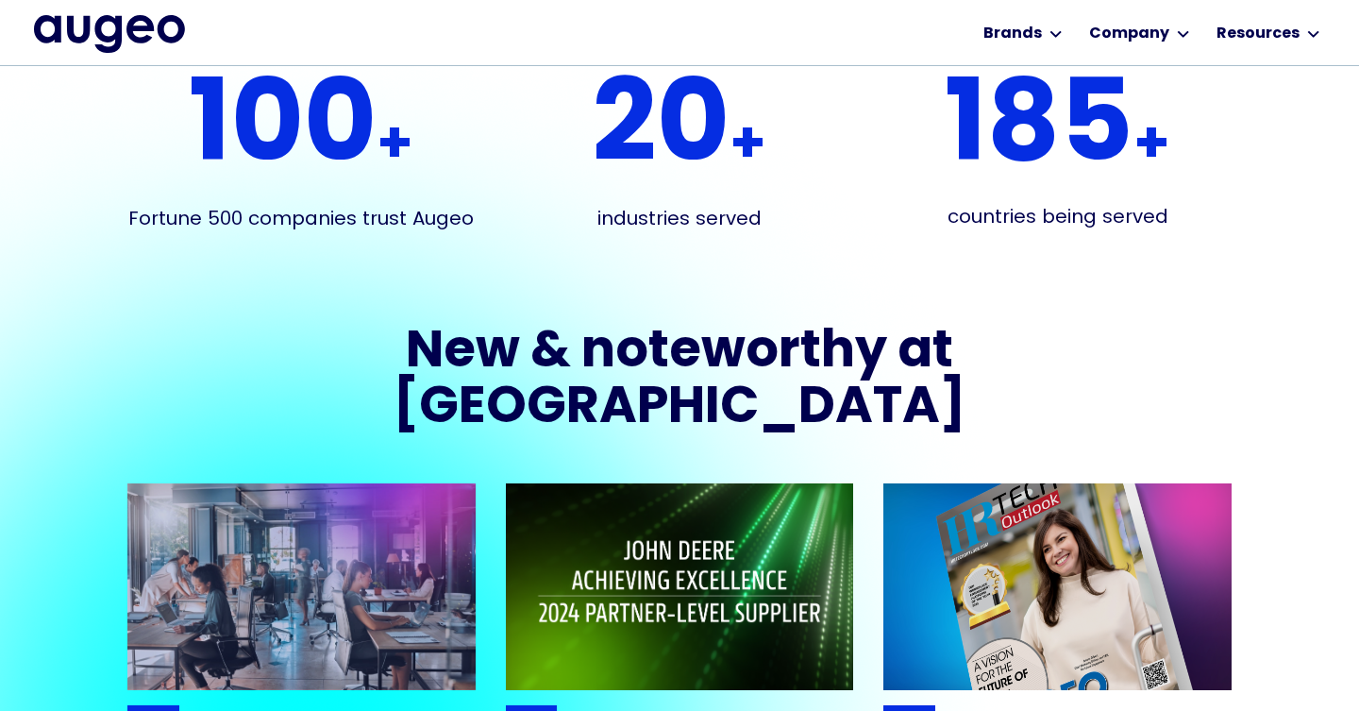
scroll to position [3393, 0]
